Goal: Information Seeking & Learning: Learn about a topic

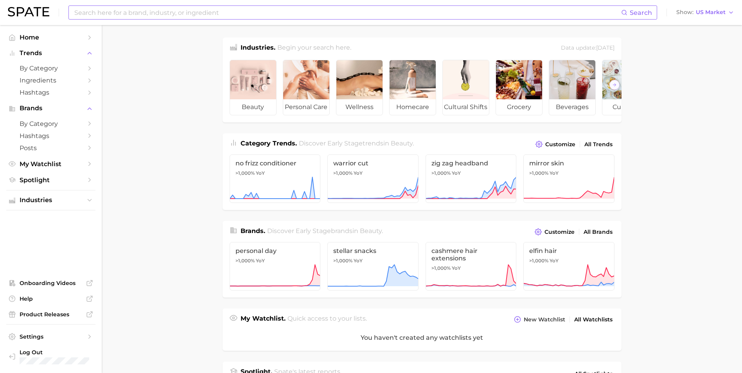
click at [171, 14] on input at bounding box center [348, 12] width 548 height 13
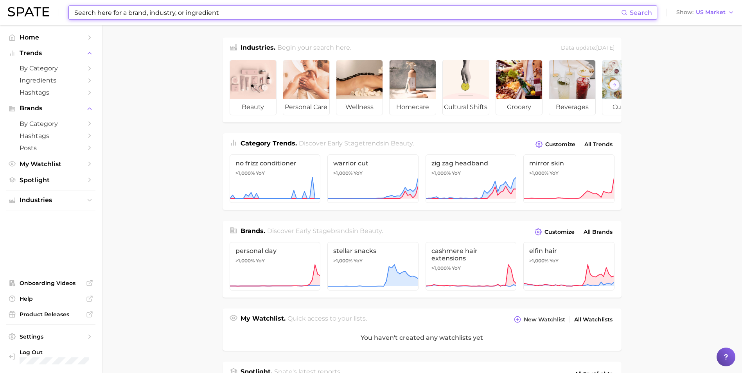
click at [141, 16] on input at bounding box center [348, 12] width 548 height 13
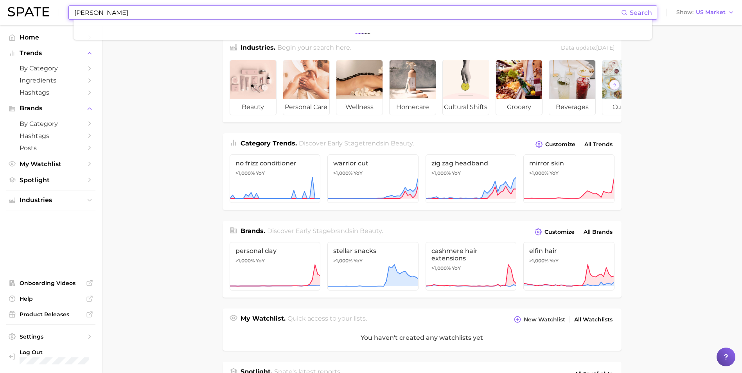
type input "mikayla Nogueria"
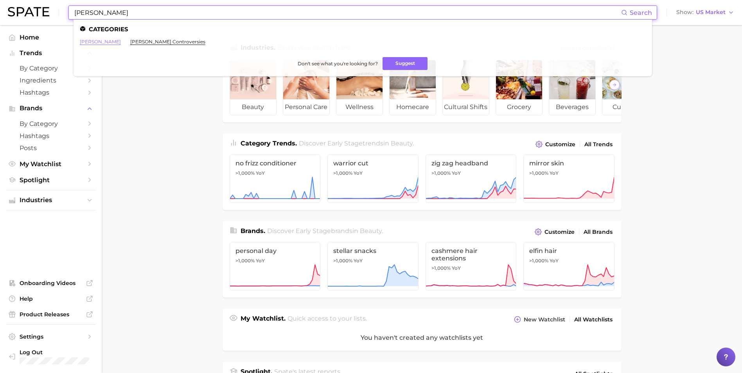
click at [107, 42] on link "mikayla nogueira" at bounding box center [100, 42] width 41 height 6
